Goal: Task Accomplishment & Management: Manage account settings

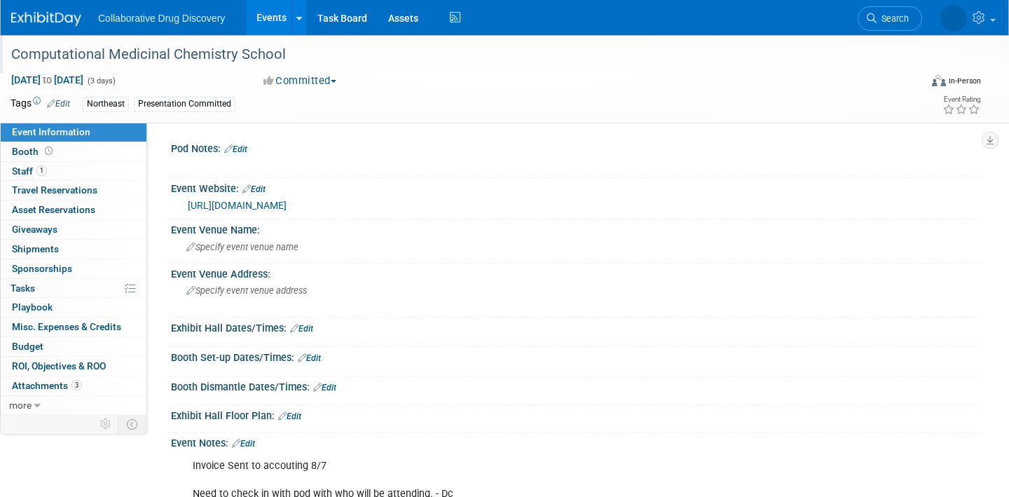
drag, startPoint x: 293, startPoint y: 58, endPoint x: 12, endPoint y: 56, distance: 280.9
click at [12, 56] on div "Computational Medicinal Chemistry School" at bounding box center [452, 54] width 892 height 25
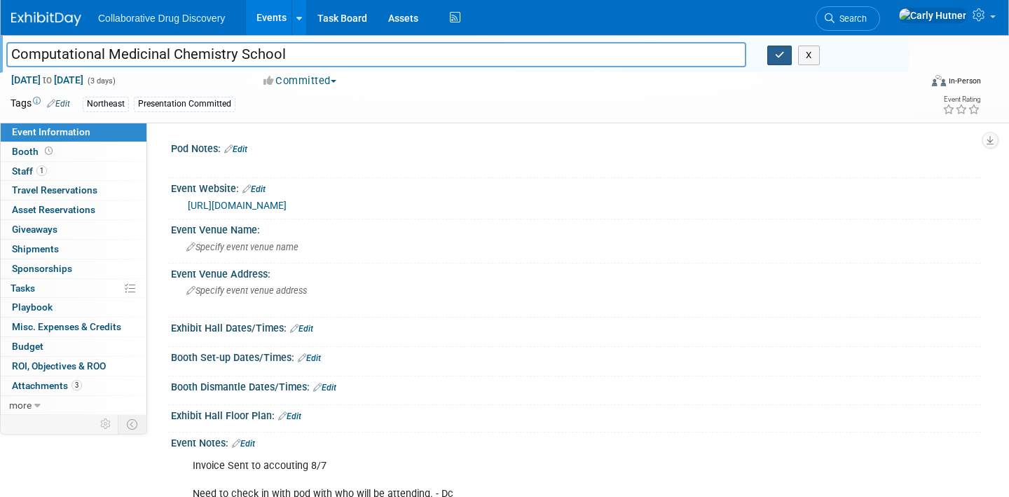
click at [777, 59] on icon "button" at bounding box center [780, 54] width 10 height 9
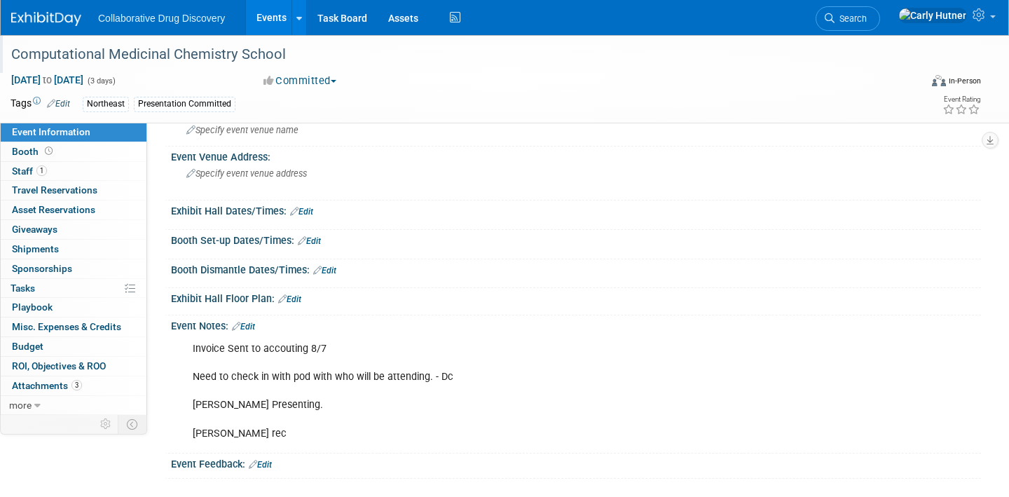
scroll to position [121, 0]
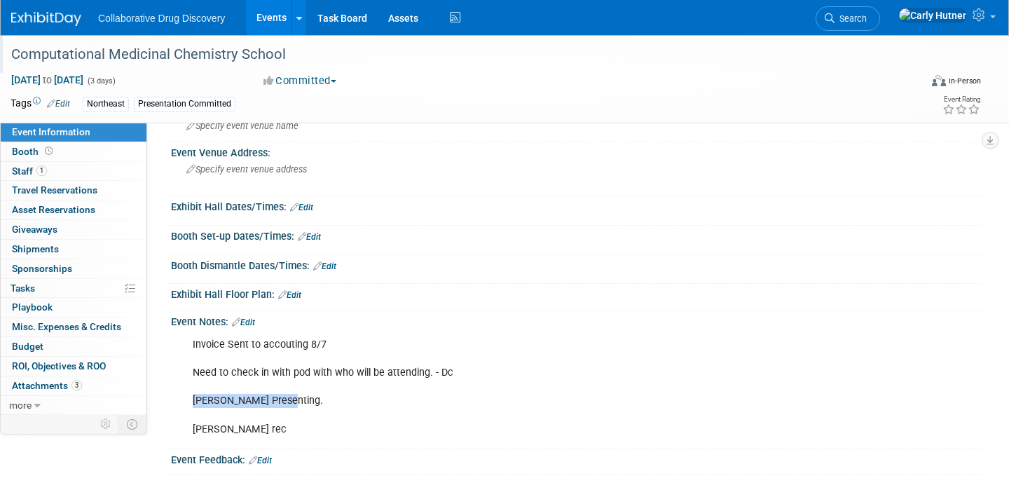
drag, startPoint x: 277, startPoint y: 406, endPoint x: 191, endPoint y: 406, distance: 86.2
click at [191, 406] on div "Invoice Sent to accouting 8/7 Need to check in with pod with who will be attend…" at bounding box center [504, 387] width 642 height 113
copy div "[PERSON_NAME] Presenting"
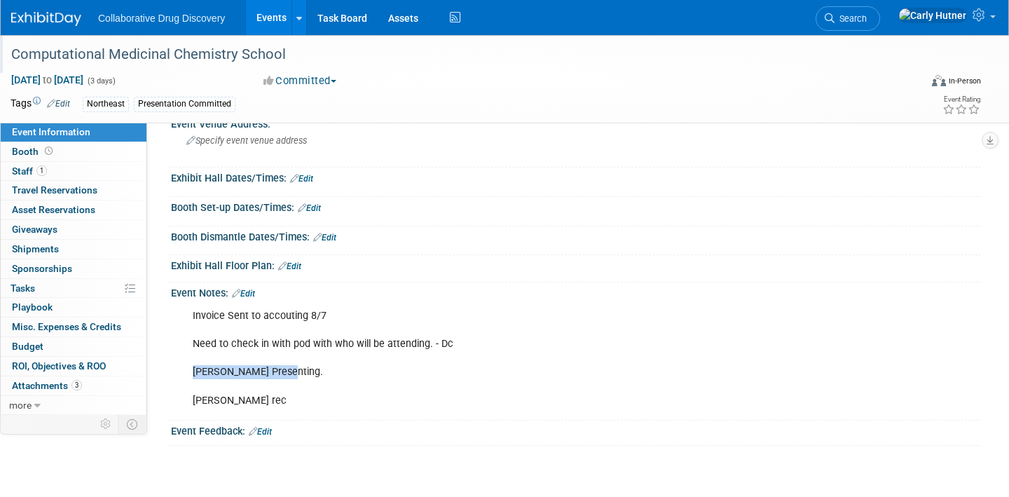
scroll to position [134, 0]
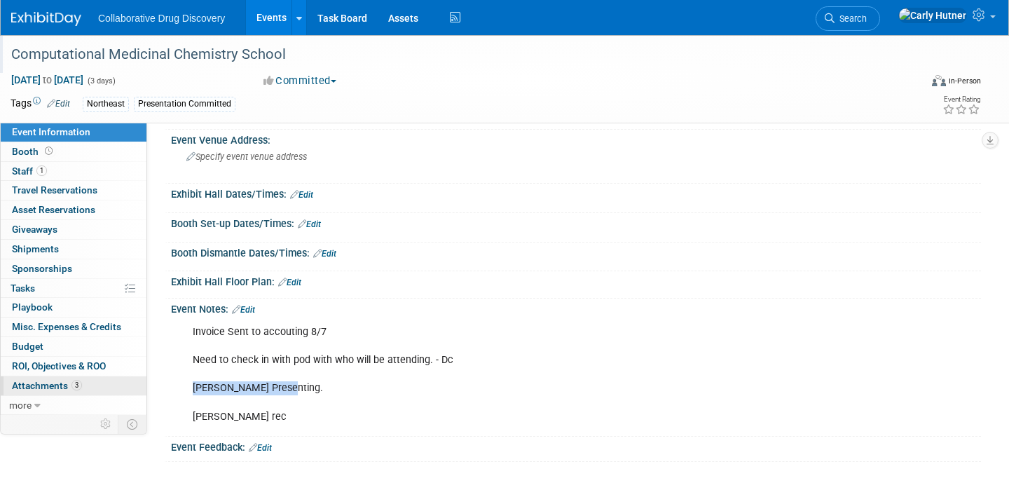
click at [58, 392] on link "3 Attachments 3" at bounding box center [74, 385] width 146 height 19
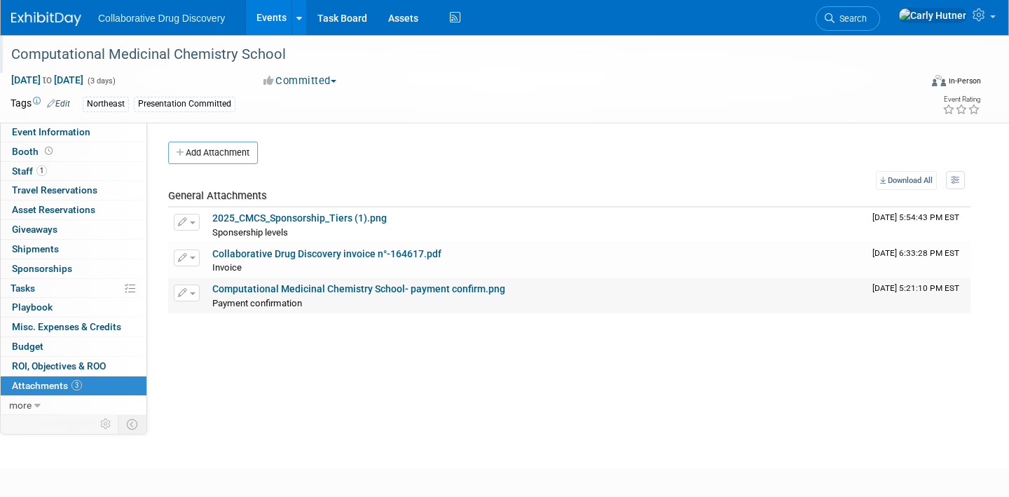
click at [355, 287] on link "Computational Medicinal Chemistry School- payment confirm.png" at bounding box center [358, 288] width 293 height 11
click at [404, 261] on div "Invoice Invoice X" at bounding box center [536, 267] width 649 height 14
click at [360, 226] on div "Sponsership levels Sponsership levels X" at bounding box center [536, 232] width 649 height 14
click at [352, 220] on link "2025_CMCS_Sponsorship_Tiers (1).png" at bounding box center [299, 217] width 174 height 11
click at [345, 221] on link "2025_CMCS_Sponsorship_Tiers (1).png" at bounding box center [299, 217] width 174 height 11
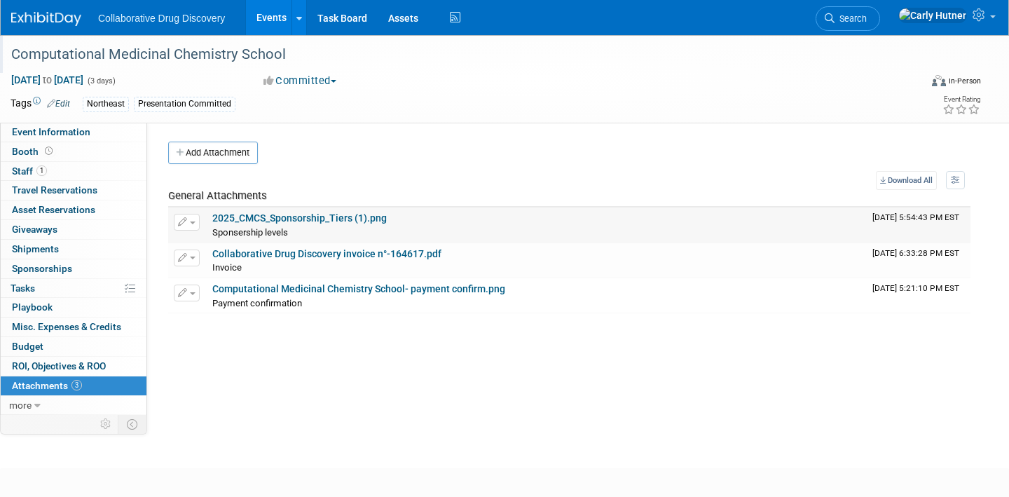
click at [338, 219] on link "2025_CMCS_Sponsorship_Tiers (1).png" at bounding box center [299, 217] width 174 height 11
